Goal: Information Seeking & Learning: Learn about a topic

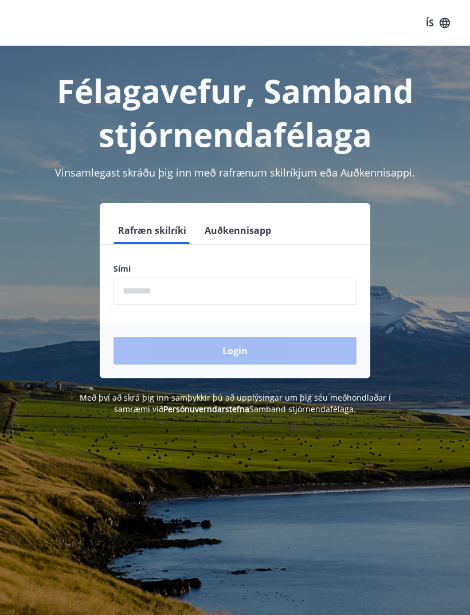
click at [147, 292] on input "phone" at bounding box center [235, 291] width 243 height 28
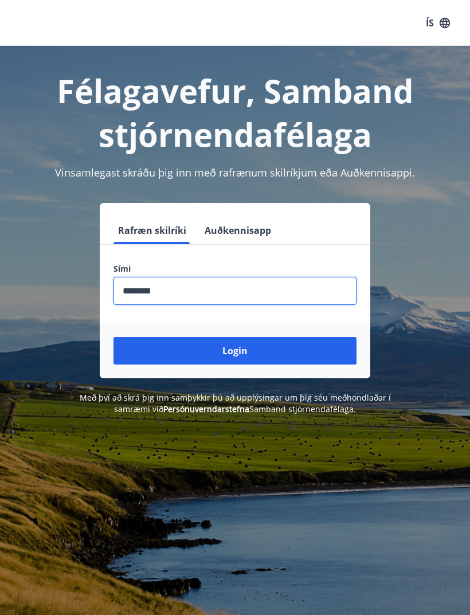
type input "********"
click at [291, 350] on button "Login" at bounding box center [235, 351] width 243 height 28
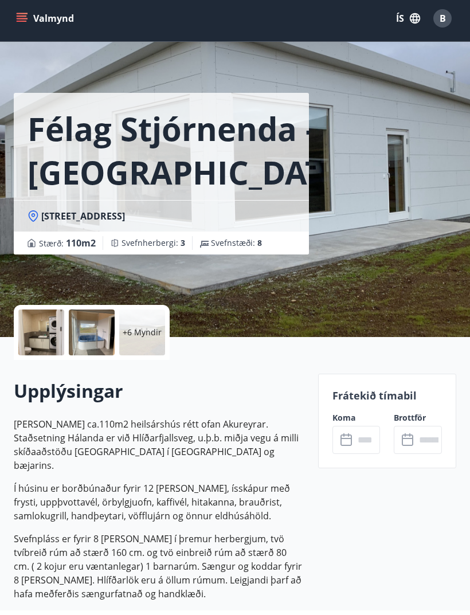
scroll to position [7, 0]
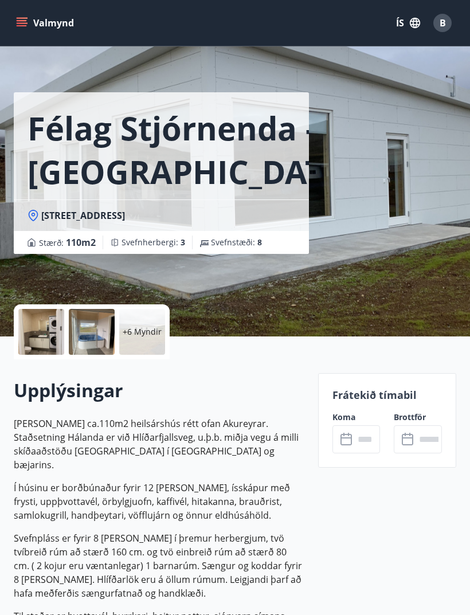
click at [427, 284] on div "Félag Stjórnenda - Hvassaland 7 Hvassalandi 7, 601 Akureyri Stærð : 110 m2 Svef…" at bounding box center [235, 165] width 443 height 344
click at [140, 335] on p "+6 Myndir" at bounding box center [142, 331] width 39 height 11
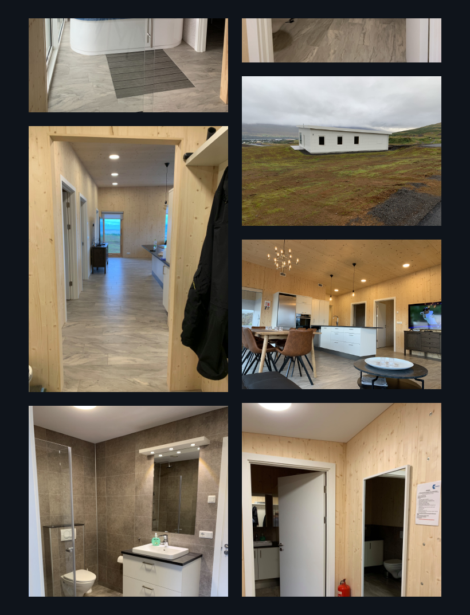
scroll to position [544, 0]
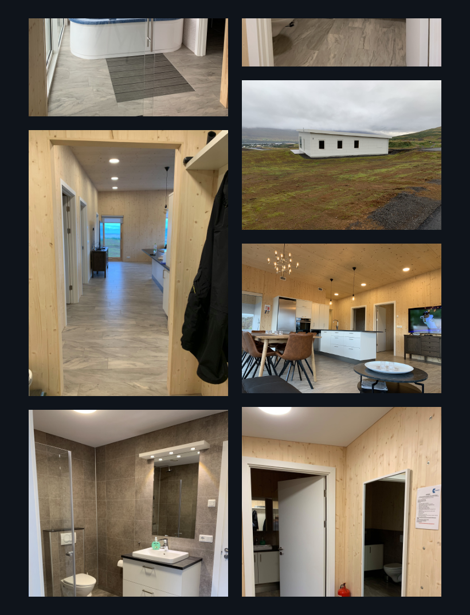
click at [384, 174] on img at bounding box center [342, 155] width 200 height 150
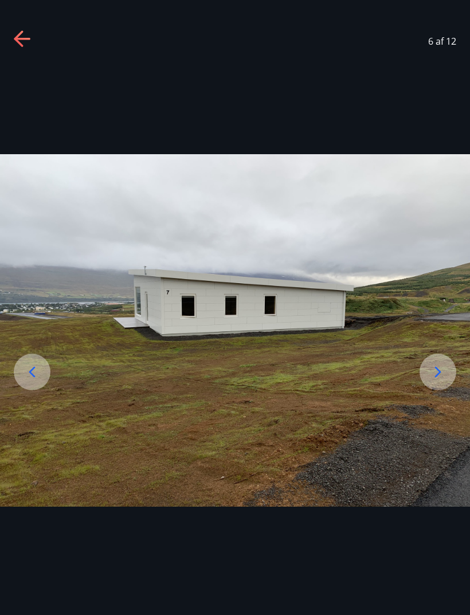
click at [440, 381] on icon at bounding box center [438, 372] width 18 height 18
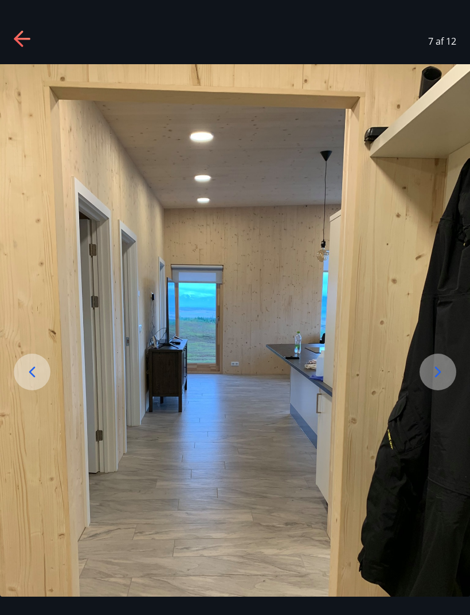
click at [434, 381] on icon at bounding box center [438, 372] width 18 height 18
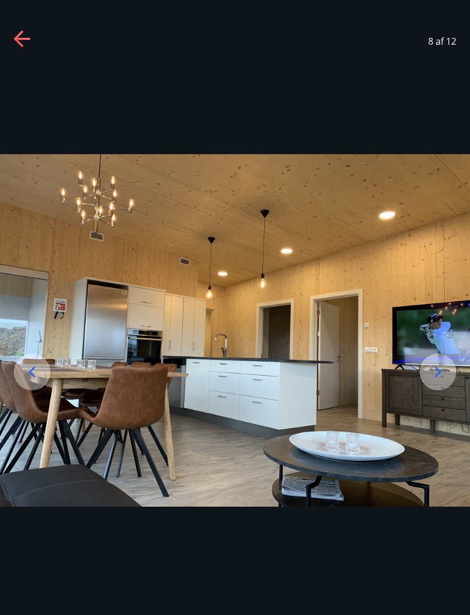
click at [443, 381] on icon at bounding box center [438, 372] width 18 height 18
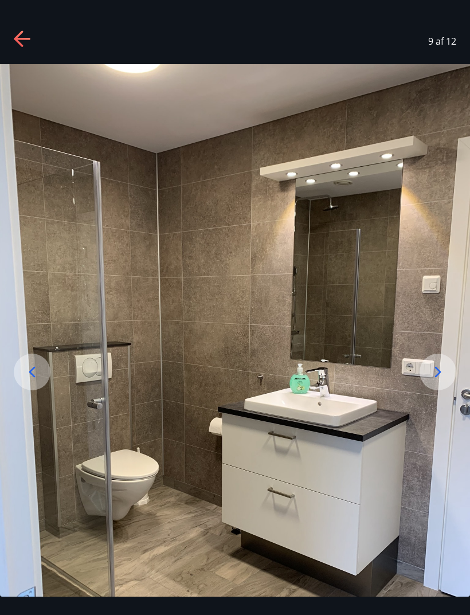
click at [443, 381] on icon at bounding box center [438, 372] width 18 height 18
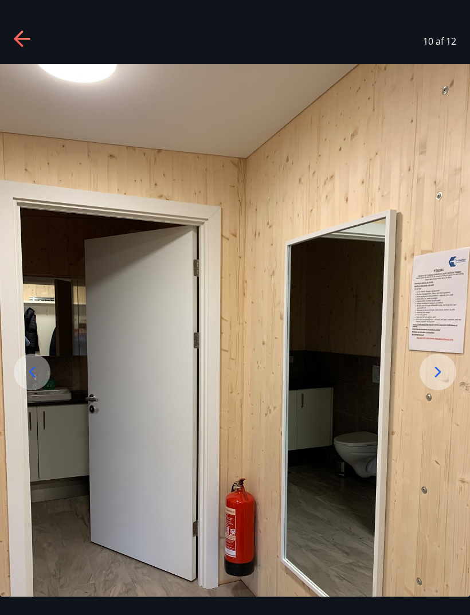
click at [444, 381] on icon at bounding box center [438, 372] width 18 height 18
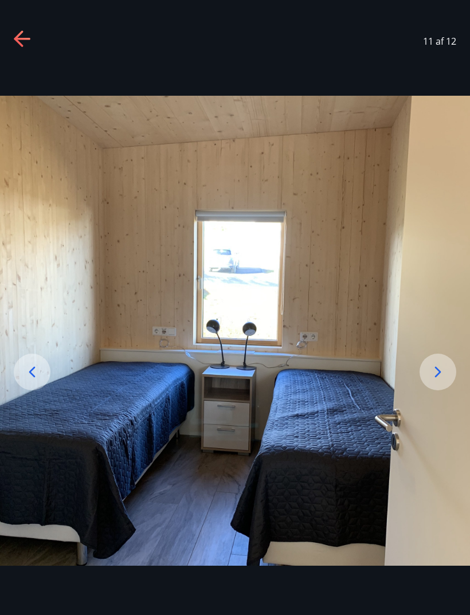
click at [443, 381] on icon at bounding box center [438, 372] width 18 height 18
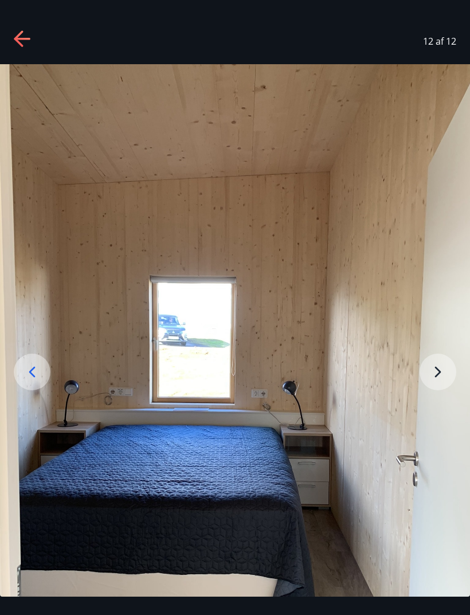
click at [439, 394] on img at bounding box center [235, 377] width 470 height 627
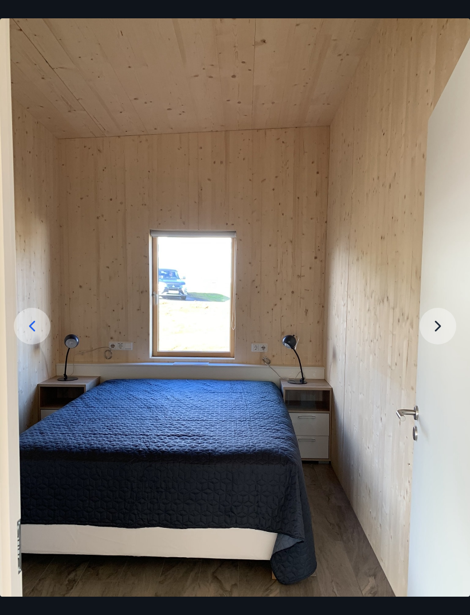
click at [442, 343] on img at bounding box center [235, 331] width 470 height 627
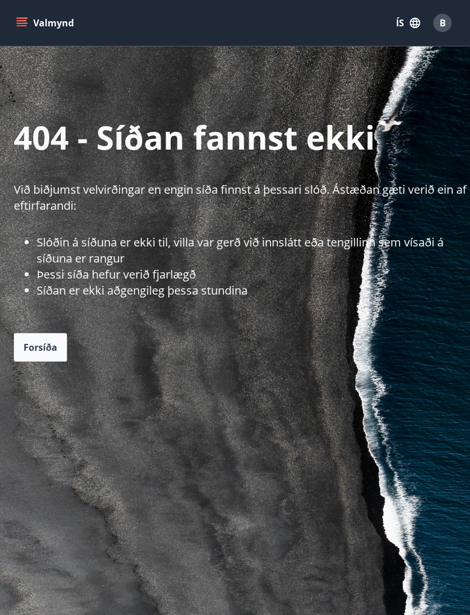
click at [446, 18] on span "B" at bounding box center [443, 23] width 6 height 13
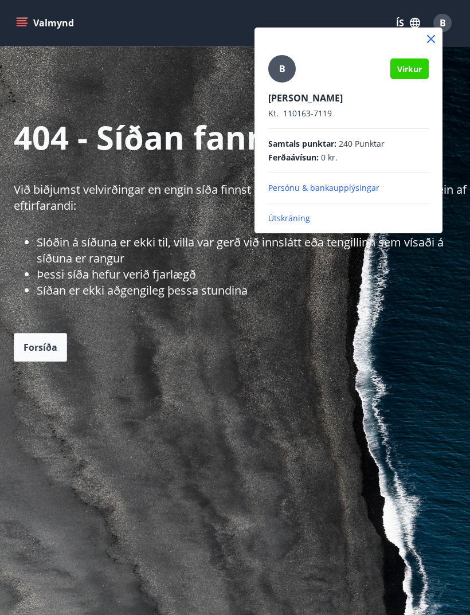
click at [296, 219] on p "Útskráning" at bounding box center [348, 218] width 161 height 11
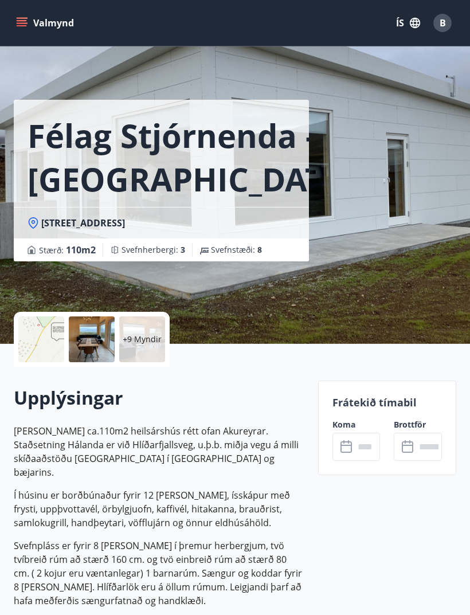
click at [33, 348] on div at bounding box center [41, 340] width 46 height 46
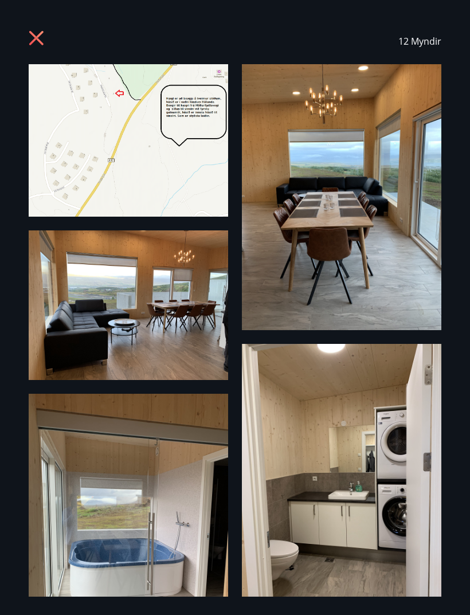
click at [79, 169] on img at bounding box center [129, 140] width 200 height 153
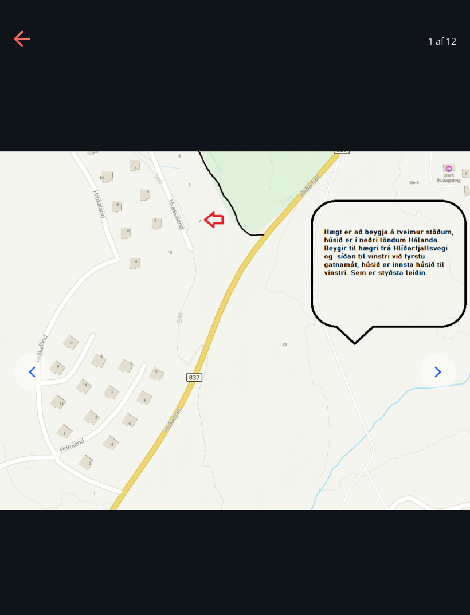
click at [120, 351] on img at bounding box center [235, 330] width 470 height 359
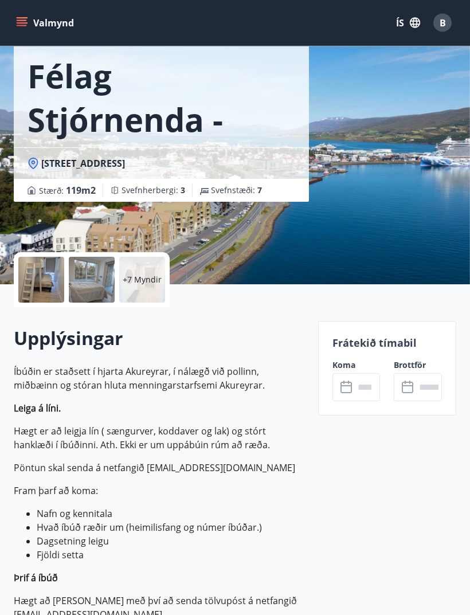
scroll to position [60, 0]
click at [149, 281] on p "+7 Myndir" at bounding box center [142, 279] width 39 height 11
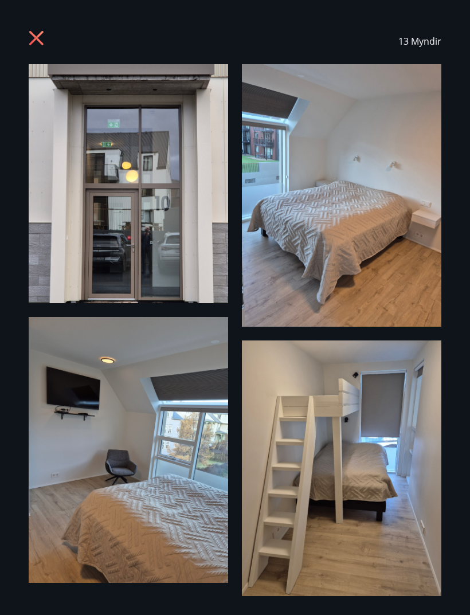
scroll to position [0, 0]
click at [40, 38] on icon at bounding box center [38, 39] width 18 height 18
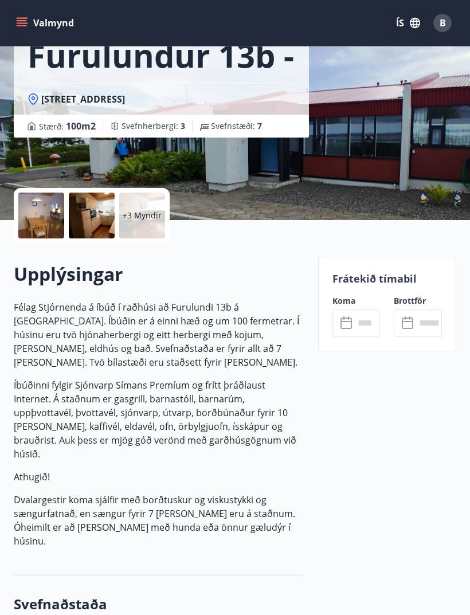
scroll to position [127, 0]
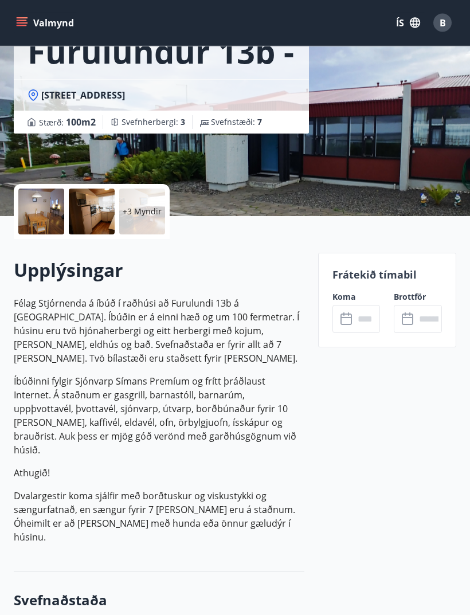
click at [147, 217] on p "+3 Myndir" at bounding box center [142, 211] width 39 height 11
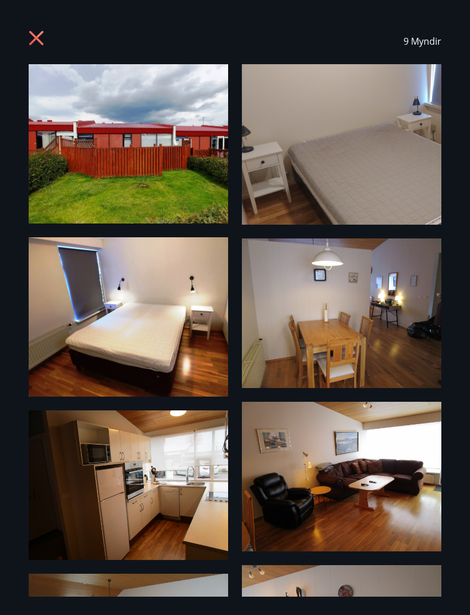
scroll to position [0, 0]
click at [35, 45] on icon at bounding box center [38, 39] width 18 height 18
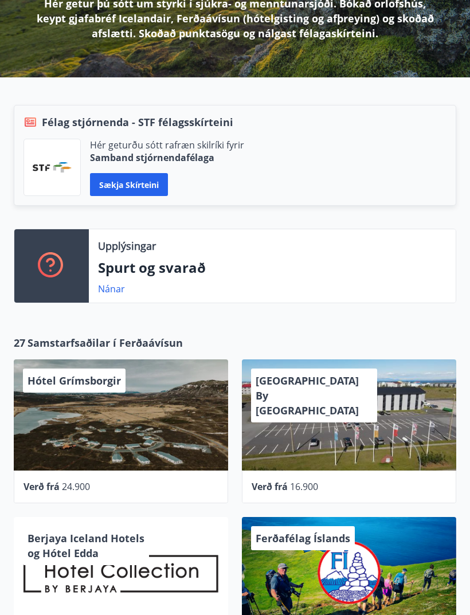
scroll to position [193, 0]
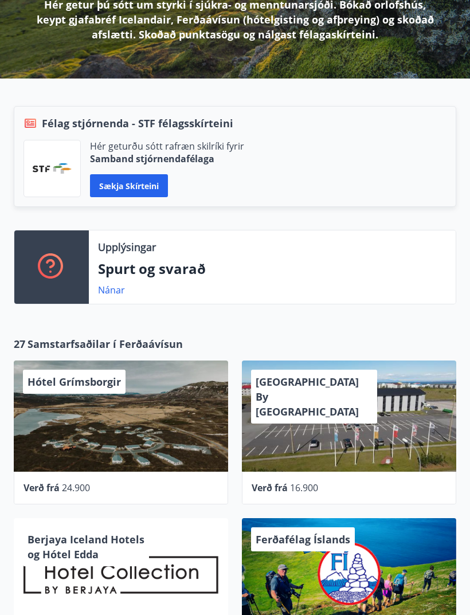
click at [153, 187] on button "Sækja skírteini" at bounding box center [129, 186] width 78 height 23
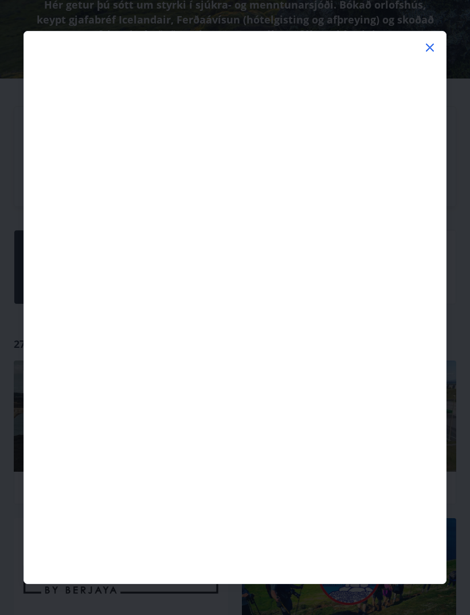
click at [433, 50] on icon at bounding box center [430, 48] width 14 height 14
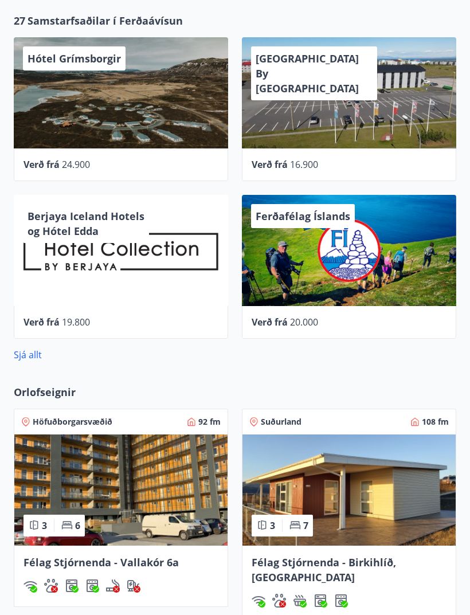
scroll to position [519, 0]
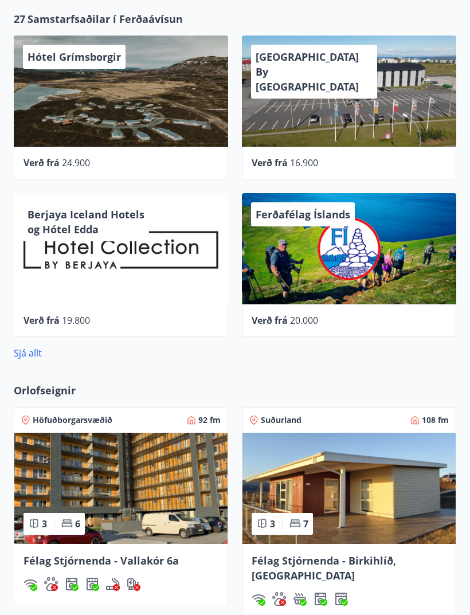
click at [163, 251] on div "Berjaya Iceland Hotels og Hótel Edda" at bounding box center [121, 248] width 214 height 111
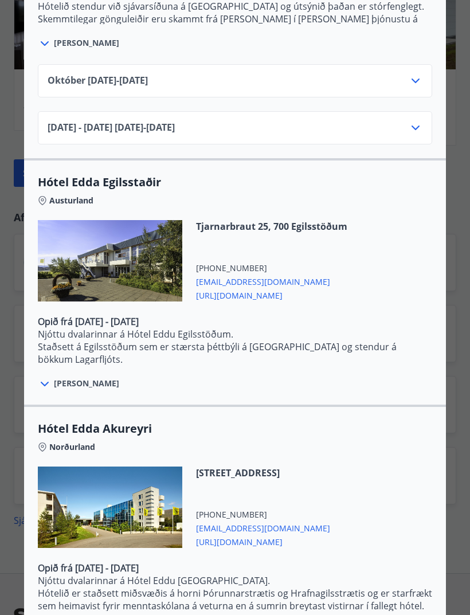
scroll to position [1224, 0]
click at [2, 150] on div at bounding box center [235, 307] width 470 height 615
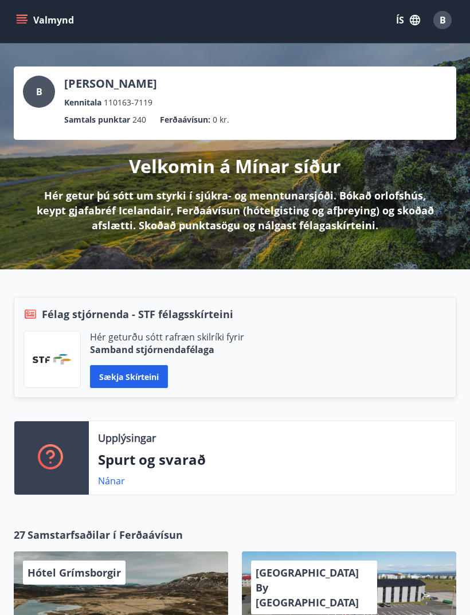
scroll to position [0, 0]
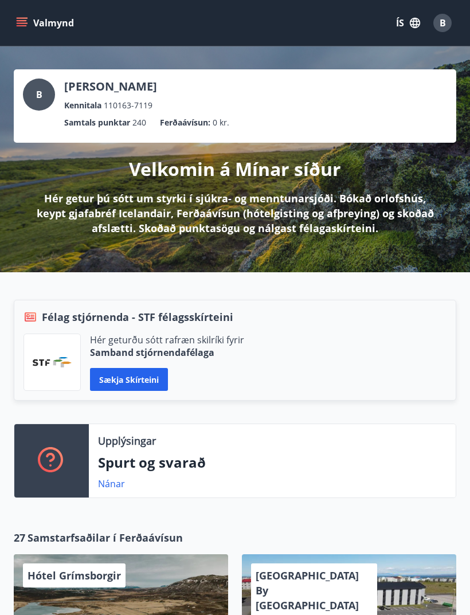
click at [443, 22] on span "B" at bounding box center [443, 23] width 6 height 13
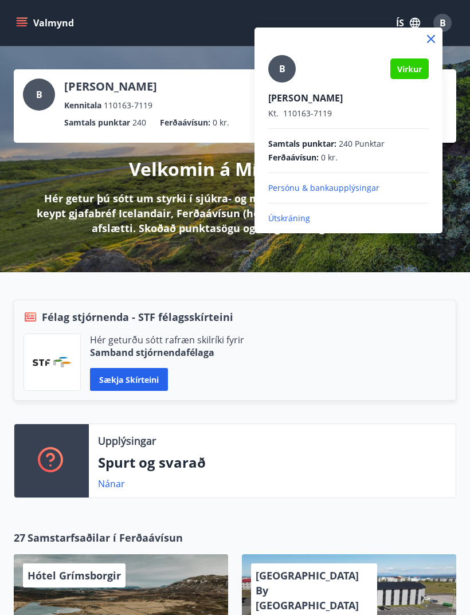
click at [364, 189] on p "Persónu & bankaupplýsingar" at bounding box center [348, 187] width 161 height 11
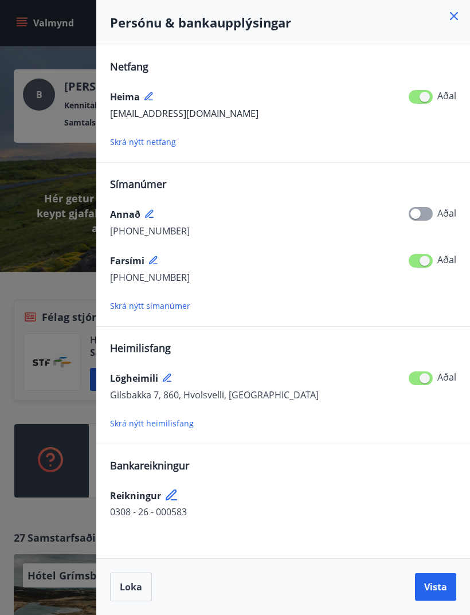
click at [120, 589] on span "Loka" at bounding box center [131, 587] width 22 height 13
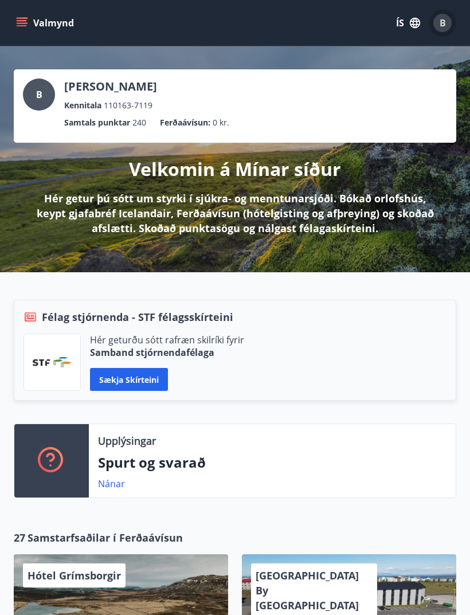
click at [443, 28] on span "B" at bounding box center [443, 23] width 6 height 13
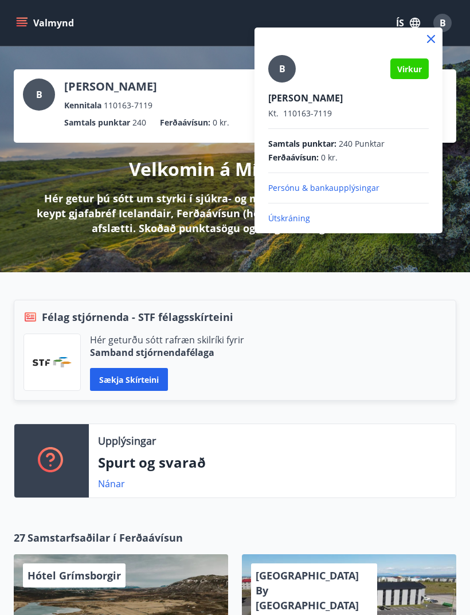
click at [287, 222] on p "Útskráning" at bounding box center [348, 218] width 161 height 11
